Goal: Share content

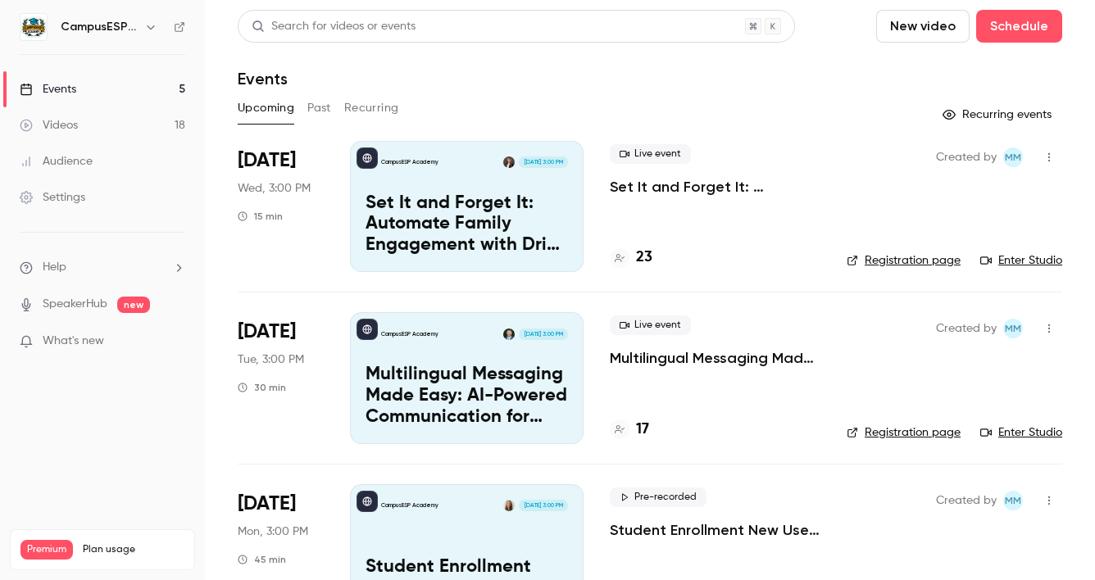
click at [74, 117] on div "Videos" at bounding box center [49, 125] width 58 height 16
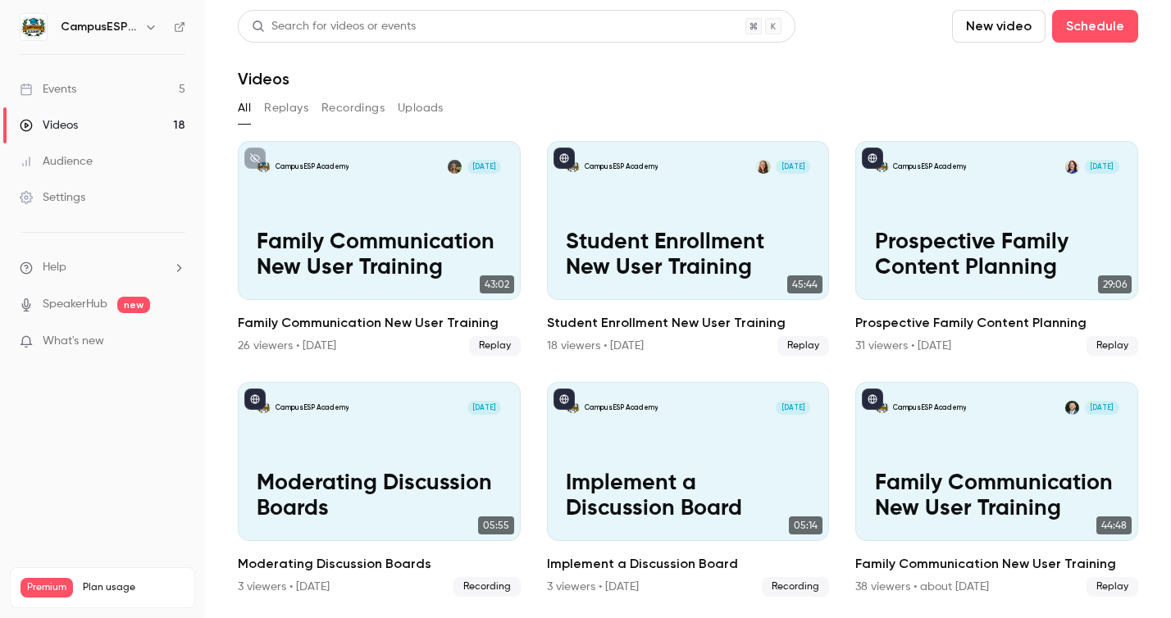
click at [66, 130] on div "Videos" at bounding box center [49, 125] width 58 height 16
click at [74, 126] on div "Videos" at bounding box center [49, 125] width 58 height 16
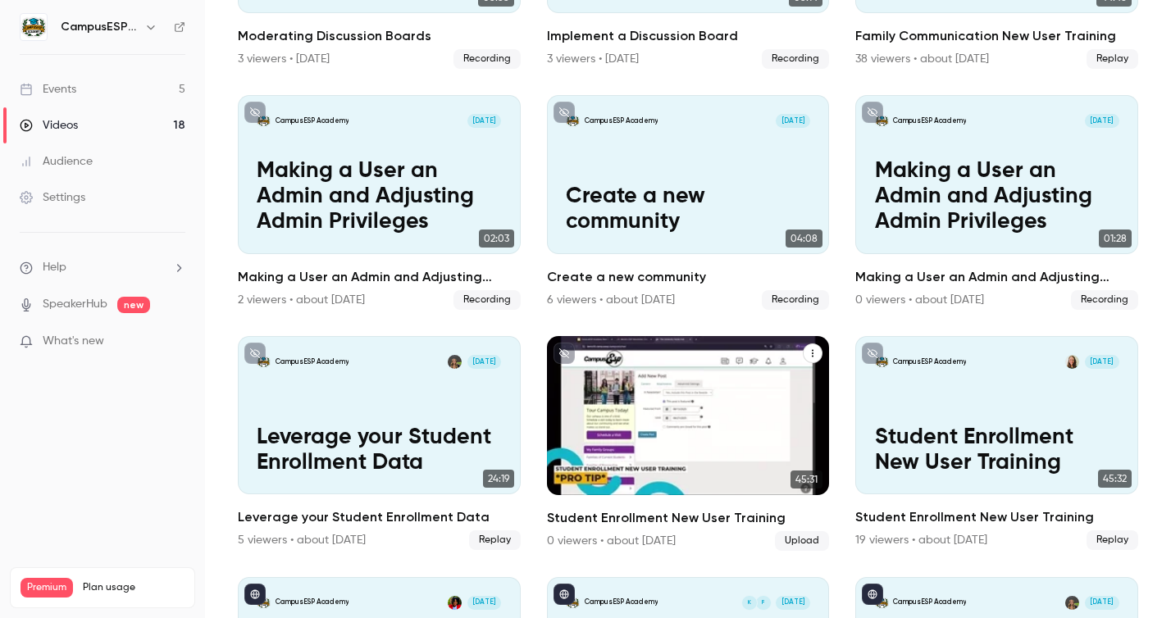
scroll to position [546, 0]
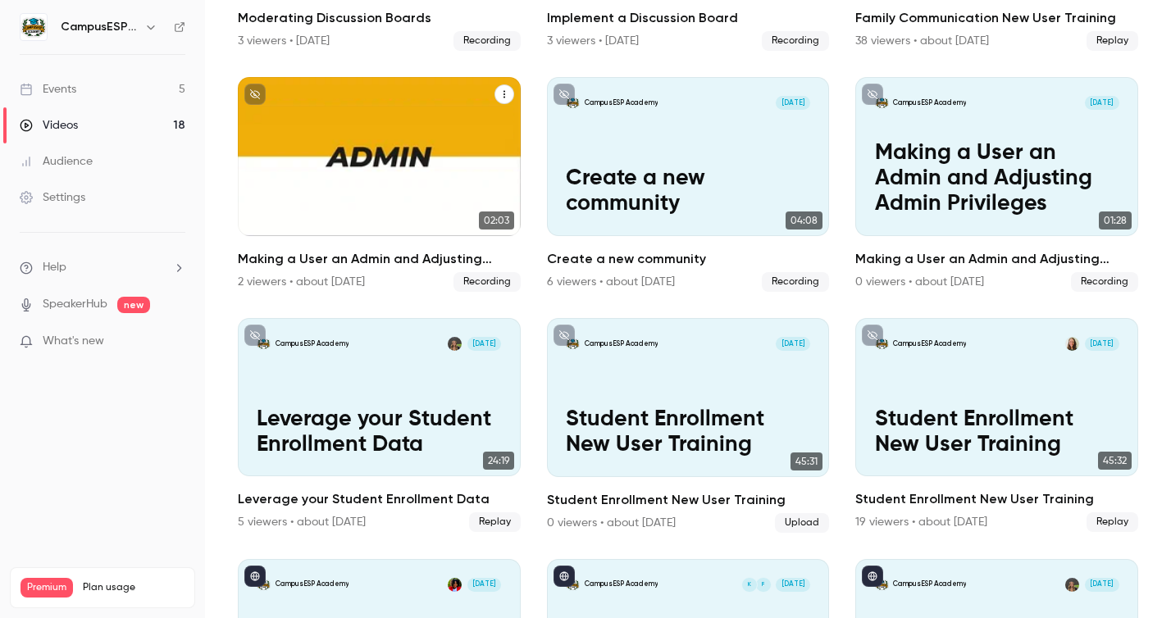
click at [503, 90] on icon "Making a User an Admin and Adjusting Admin Privileges" at bounding box center [504, 94] width 10 height 10
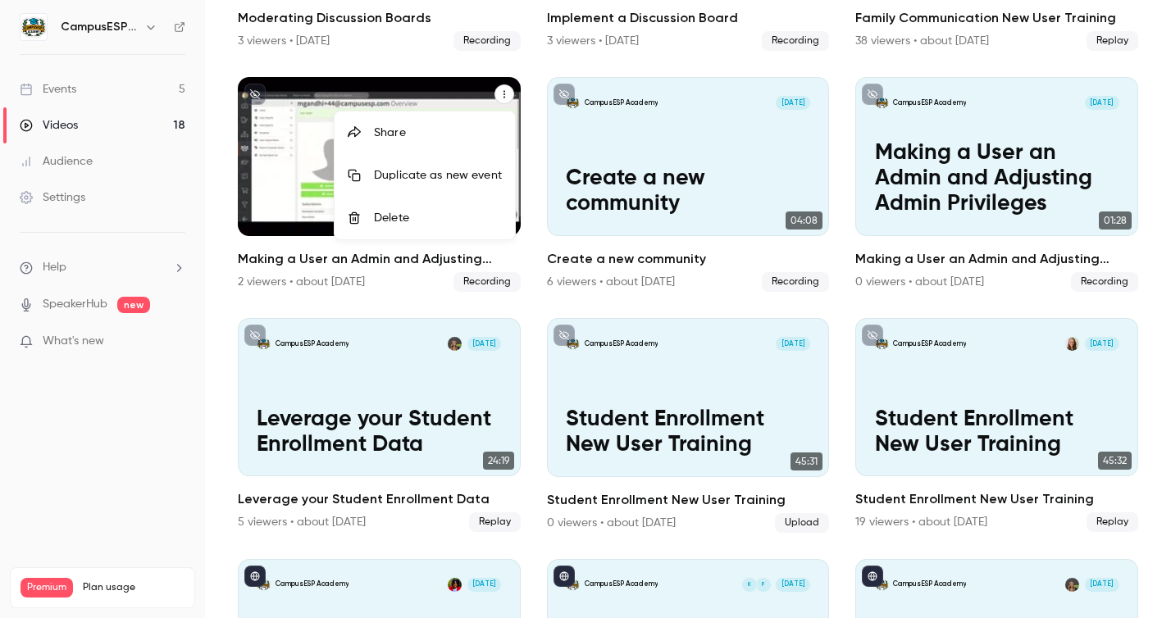
click at [437, 118] on li "Share" at bounding box center [425, 133] width 180 height 43
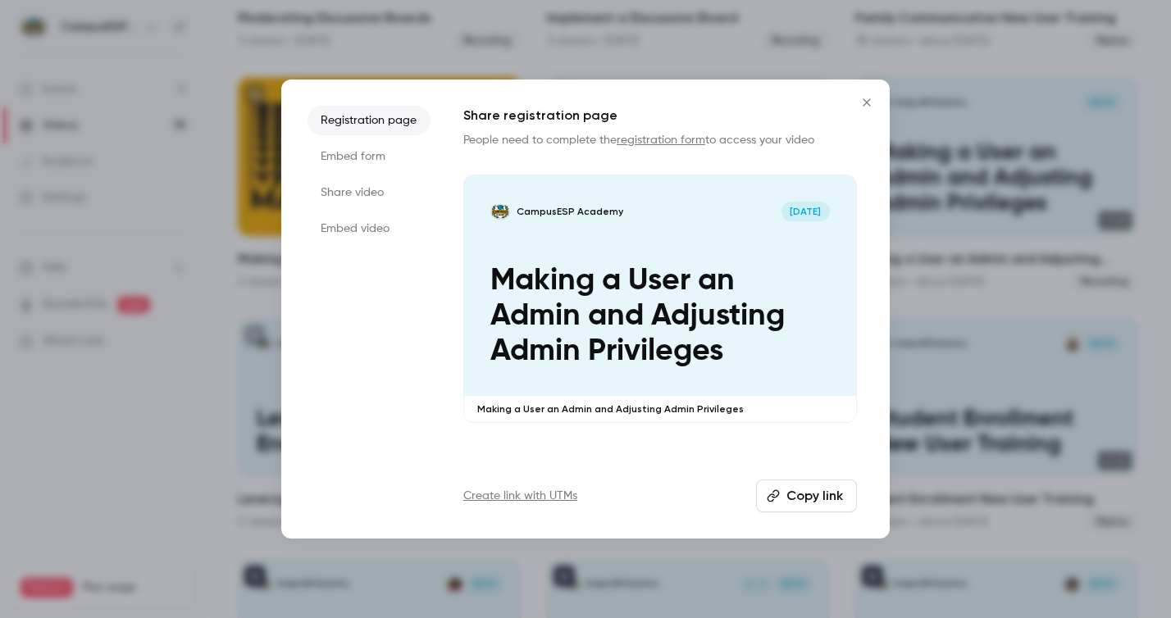
click at [822, 500] on button "Copy link" at bounding box center [806, 496] width 101 height 33
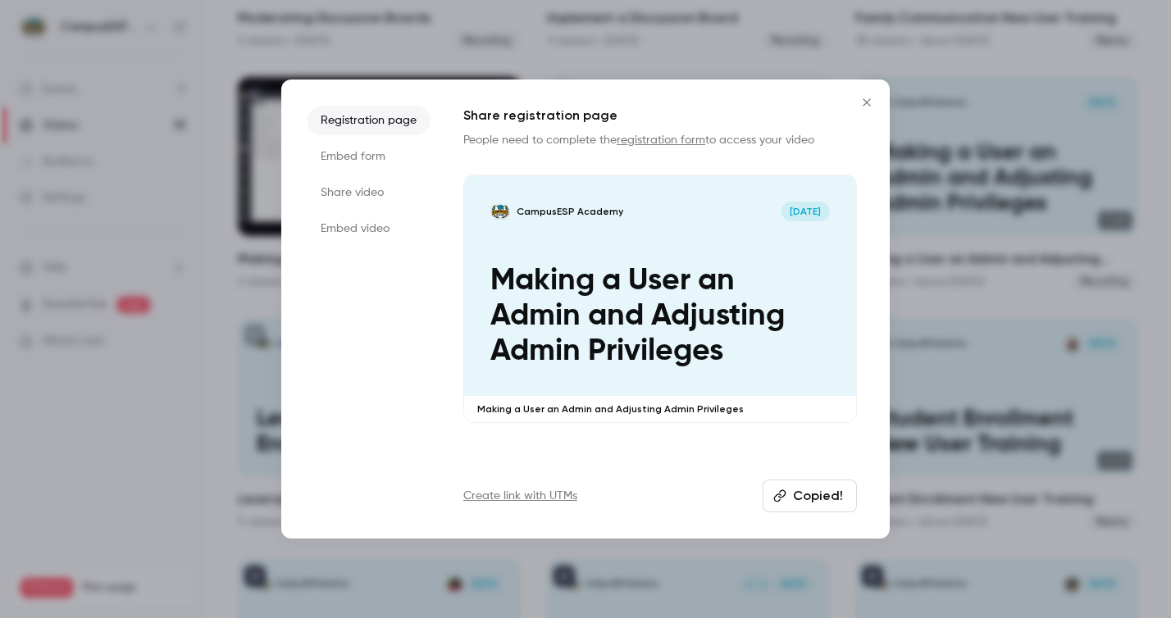
click at [867, 103] on icon "Close" at bounding box center [867, 102] width 20 height 13
